Goal: Entertainment & Leisure: Consume media (video, audio)

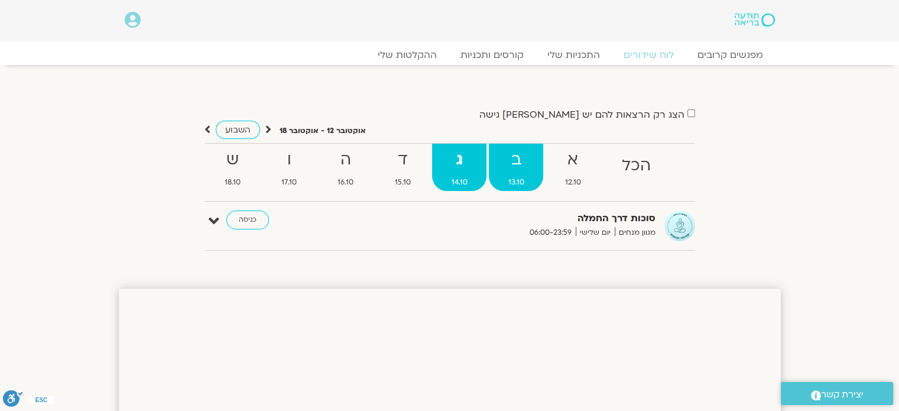
click at [518, 170] on strong "ב" at bounding box center [516, 160] width 54 height 27
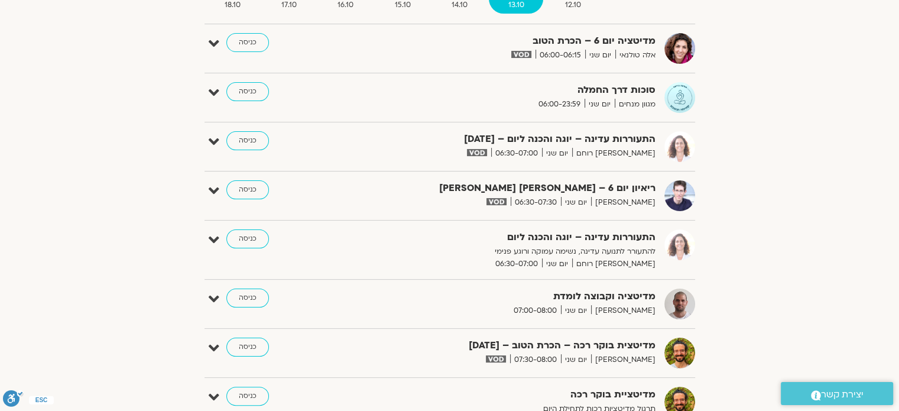
scroll to position [118, 0]
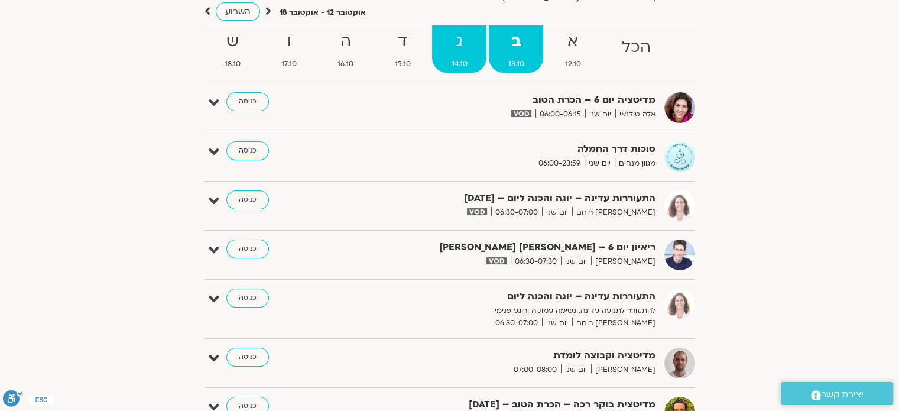
click at [455, 56] on link "ג 14.10" at bounding box center [459, 48] width 54 height 47
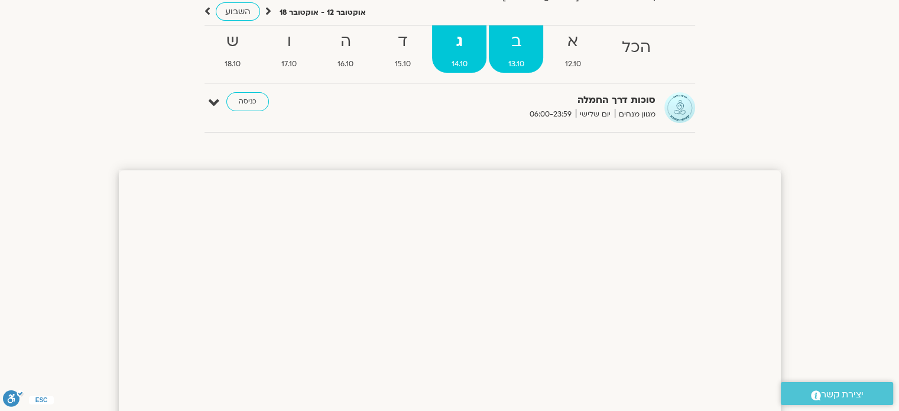
click at [518, 54] on strong "ב" at bounding box center [516, 41] width 54 height 27
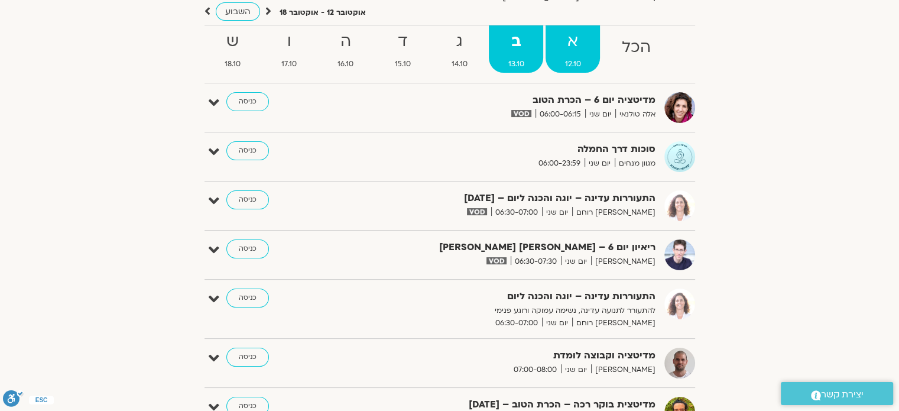
click at [579, 54] on strong "א" at bounding box center [572, 41] width 54 height 27
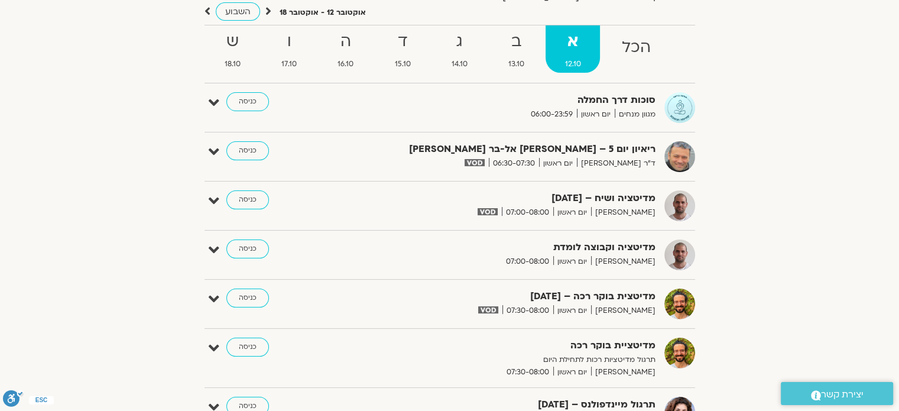
scroll to position [59, 0]
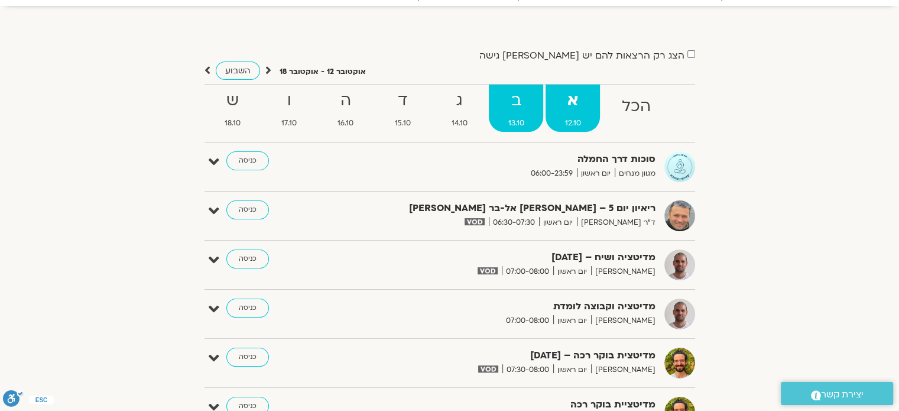
click at [538, 101] on strong "ב" at bounding box center [516, 100] width 54 height 27
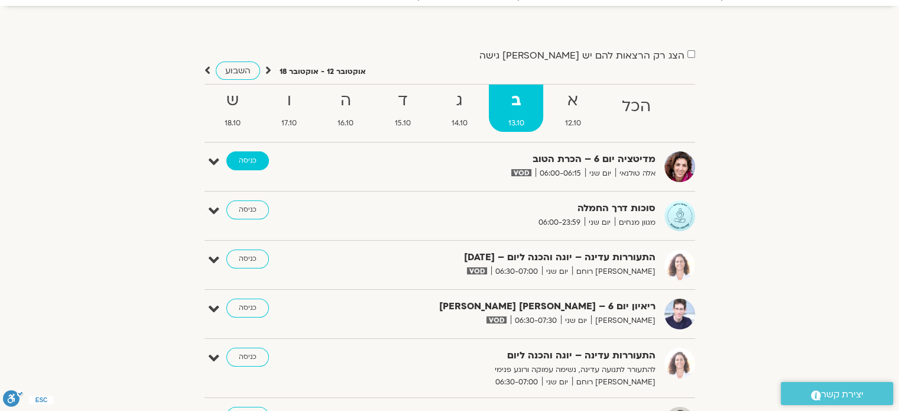
click at [238, 158] on link "כניסה" at bounding box center [247, 160] width 43 height 19
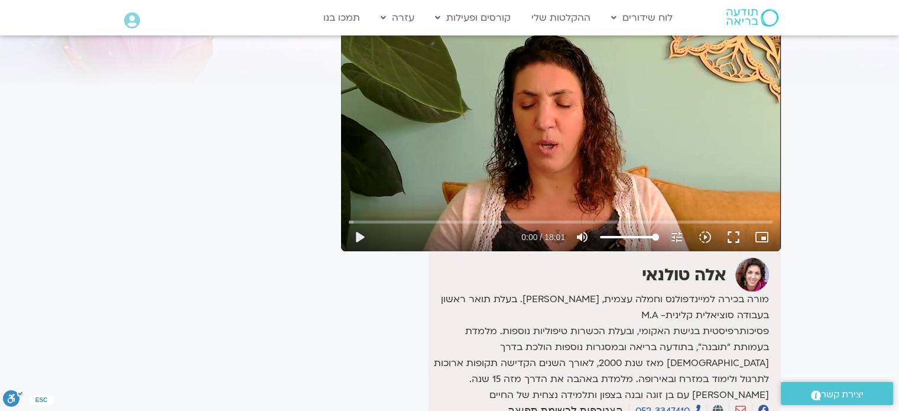
scroll to position [177, 0]
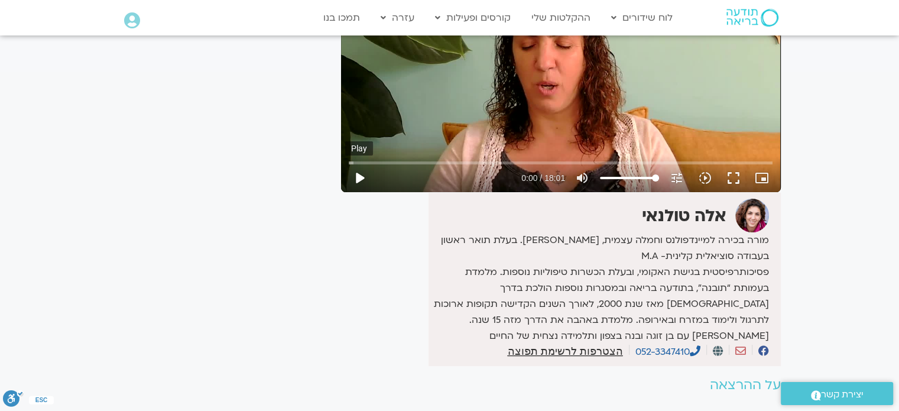
click at [367, 178] on button "play_arrow" at bounding box center [359, 178] width 28 height 28
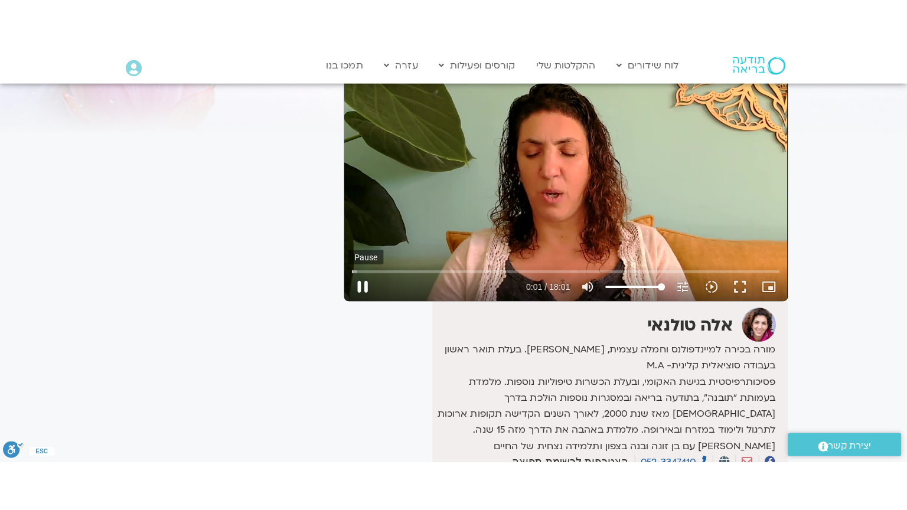
scroll to position [59, 0]
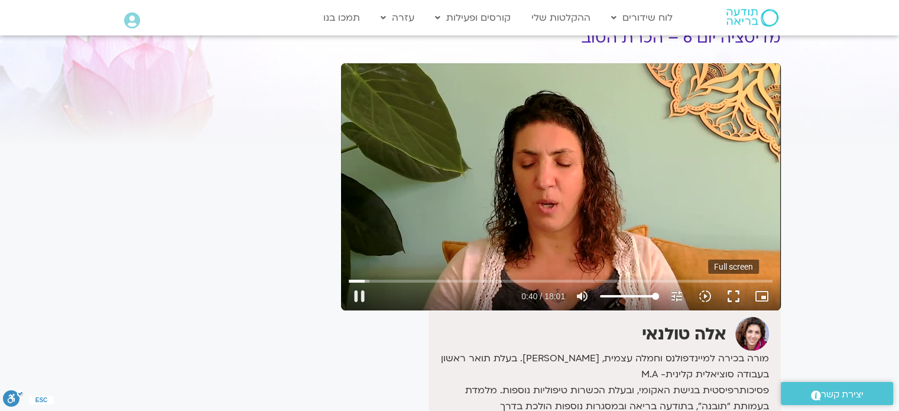
click at [735, 294] on button "fullscreen" at bounding box center [733, 296] width 28 height 28
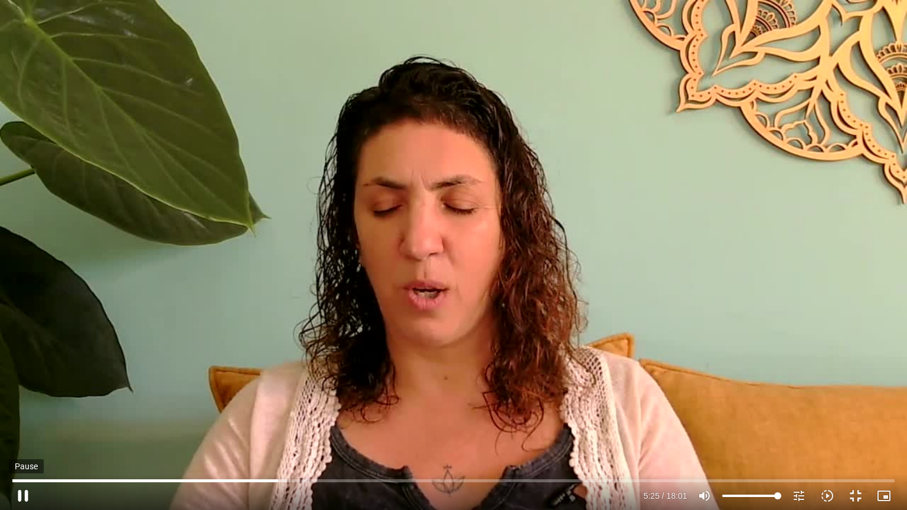
click at [26, 494] on button "pause" at bounding box center [23, 496] width 28 height 28
type input "325.912815"
